Goal: Use online tool/utility: Utilize a website feature to perform a specific function

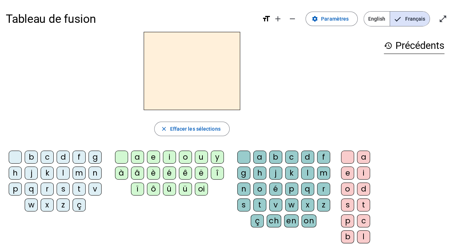
click at [137, 172] on div "â" at bounding box center [137, 173] width 13 height 13
click at [243, 186] on div "n" at bounding box center [243, 189] width 13 height 13
click at [347, 170] on div "e" at bounding box center [347, 173] width 13 height 13
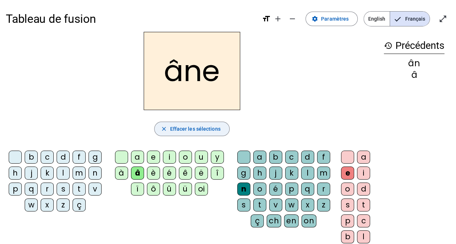
click at [190, 133] on span "button" at bounding box center [192, 128] width 74 height 17
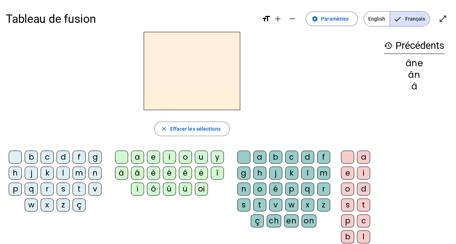
click at [138, 172] on div "â" at bounding box center [137, 173] width 13 height 13
click at [323, 173] on div "m" at bounding box center [323, 173] width 13 height 13
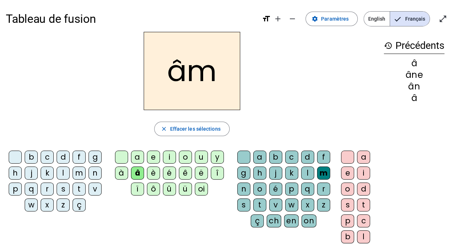
click at [348, 175] on div "e" at bounding box center [347, 173] width 13 height 13
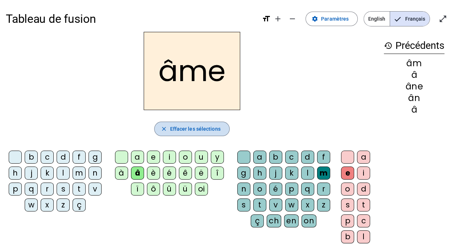
click at [211, 126] on span "Effacer les sélections" at bounding box center [195, 129] width 50 height 9
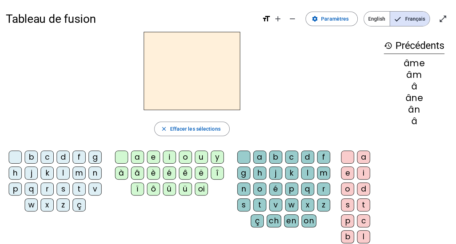
click at [136, 172] on div "â" at bounding box center [137, 173] width 13 height 13
click at [243, 174] on div "g" at bounding box center [243, 173] width 13 height 13
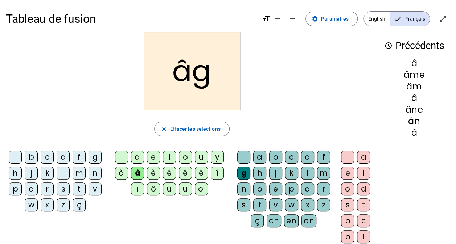
click at [344, 173] on div "e" at bounding box center [347, 173] width 13 height 13
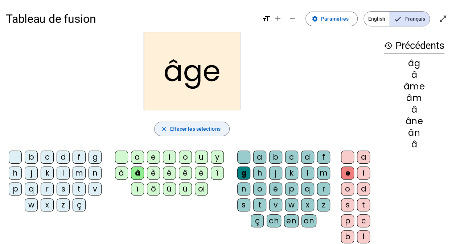
click at [210, 130] on span "Effacer les sélections" at bounding box center [195, 129] width 50 height 9
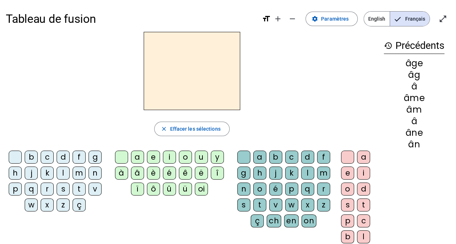
click at [14, 188] on div "p" at bounding box center [15, 189] width 13 height 13
click at [137, 156] on div "a" at bounding box center [137, 157] width 13 height 13
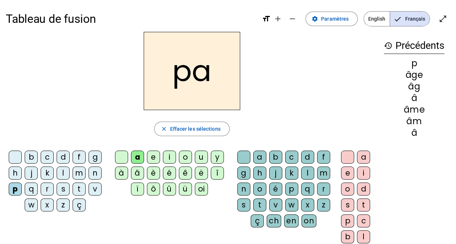
click at [243, 173] on div "g" at bounding box center [243, 173] width 13 height 13
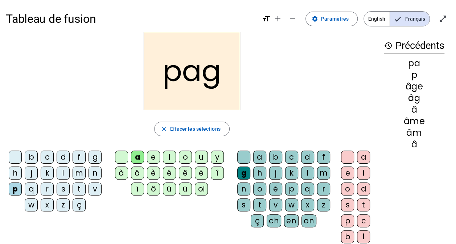
click at [348, 174] on div "e" at bounding box center [347, 173] width 13 height 13
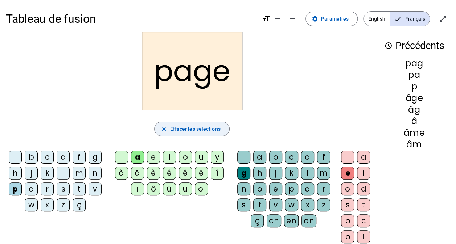
click at [207, 127] on span "Effacer les sélections" at bounding box center [195, 129] width 50 height 9
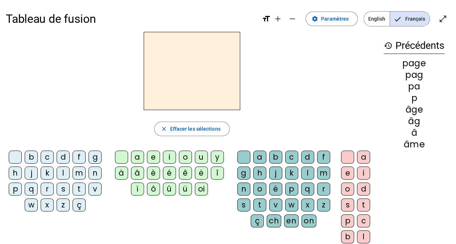
click at [63, 188] on div "s" at bounding box center [63, 189] width 13 height 13
click at [136, 159] on div "a" at bounding box center [137, 157] width 13 height 13
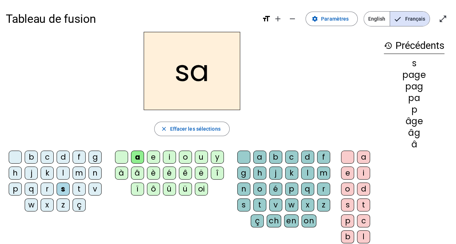
click at [242, 174] on div "g" at bounding box center [243, 173] width 13 height 13
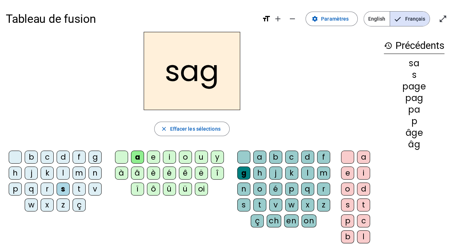
click at [350, 172] on div "e" at bounding box center [347, 173] width 13 height 13
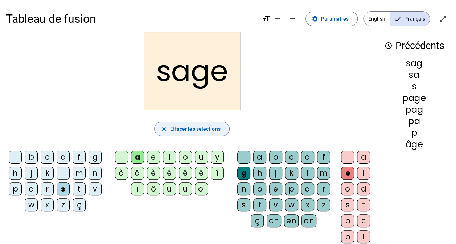
click at [181, 130] on span "Effacer les sélections" at bounding box center [195, 129] width 50 height 9
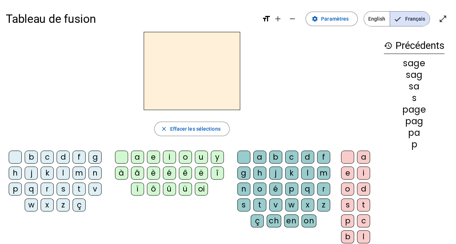
click at [93, 173] on div "n" at bounding box center [95, 173] width 13 height 13
click at [140, 157] on div "a" at bounding box center [137, 157] width 13 height 13
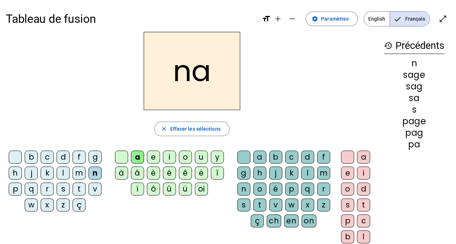
click at [240, 168] on div "g" at bounding box center [243, 173] width 13 height 13
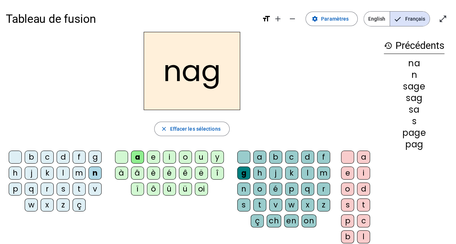
click at [350, 169] on div "e" at bounding box center [347, 173] width 13 height 13
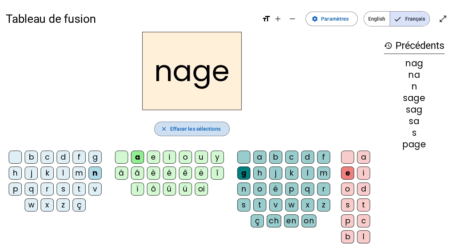
click at [212, 129] on span "Effacer les sélections" at bounding box center [195, 129] width 50 height 9
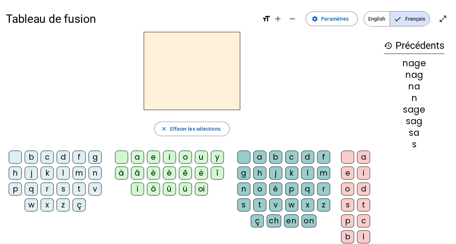
click at [81, 173] on div "m" at bounding box center [79, 173] width 13 height 13
click at [135, 160] on div "a" at bounding box center [137, 157] width 13 height 13
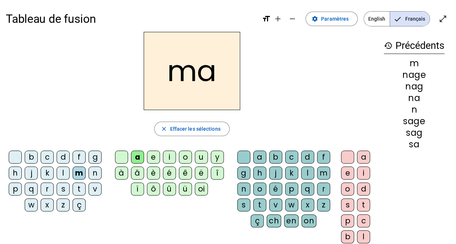
click at [243, 173] on div "g" at bounding box center [243, 173] width 13 height 13
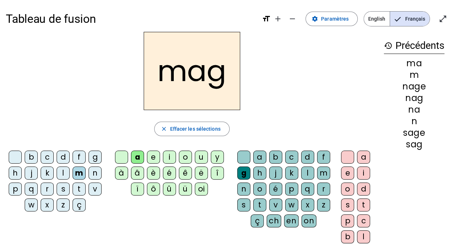
click at [349, 167] on div "e" at bounding box center [347, 173] width 13 height 13
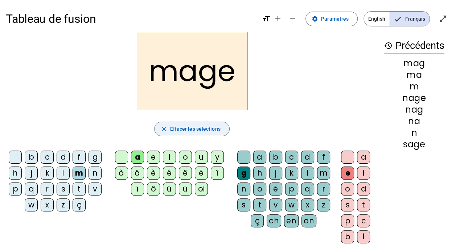
click at [213, 131] on span "Effacer les sélections" at bounding box center [195, 129] width 50 height 9
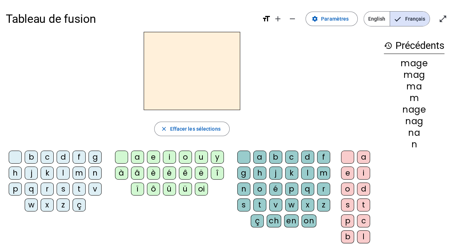
click at [76, 173] on div "m" at bounding box center [79, 173] width 13 height 13
click at [201, 155] on div "u" at bounding box center [201, 157] width 13 height 13
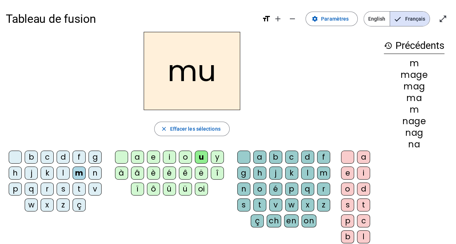
click at [242, 175] on div "g" at bounding box center [243, 173] width 13 height 13
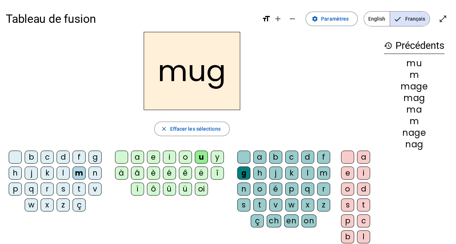
click at [348, 173] on div "e" at bounding box center [347, 173] width 13 height 13
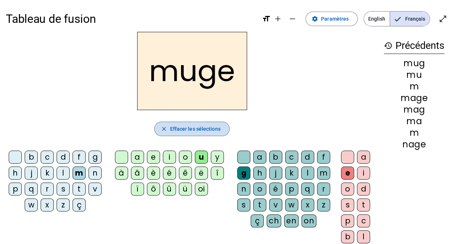
click at [209, 125] on span "Effacer les sélections" at bounding box center [195, 129] width 50 height 9
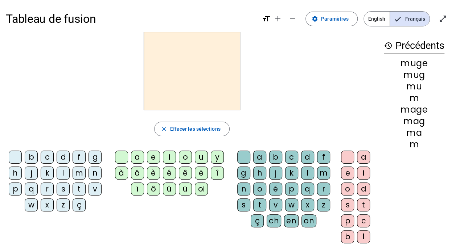
click at [63, 171] on div "l" at bounding box center [63, 173] width 13 height 13
click at [197, 154] on div "u" at bounding box center [201, 157] width 13 height 13
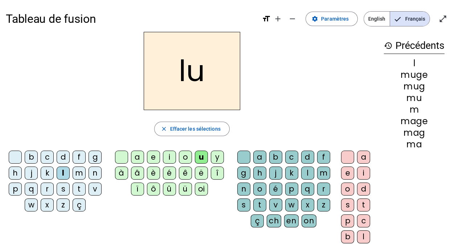
click at [241, 169] on div "g" at bounding box center [243, 173] width 13 height 13
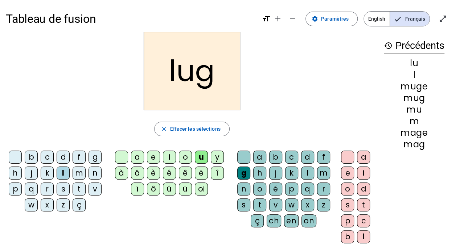
click at [348, 172] on div "e" at bounding box center [347, 173] width 13 height 13
